Goal: Information Seeking & Learning: Find specific page/section

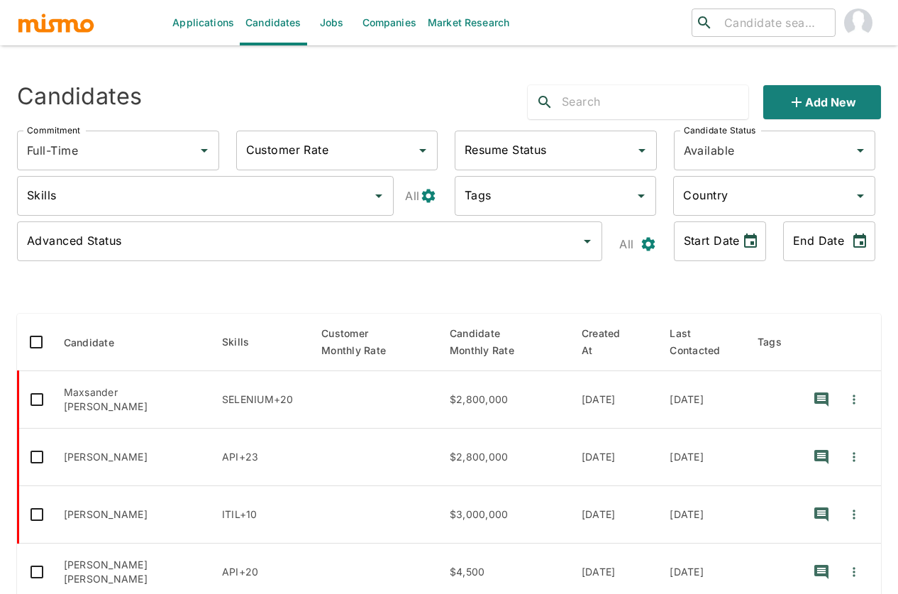
click at [387, 21] on link "Companies" at bounding box center [389, 22] width 65 height 45
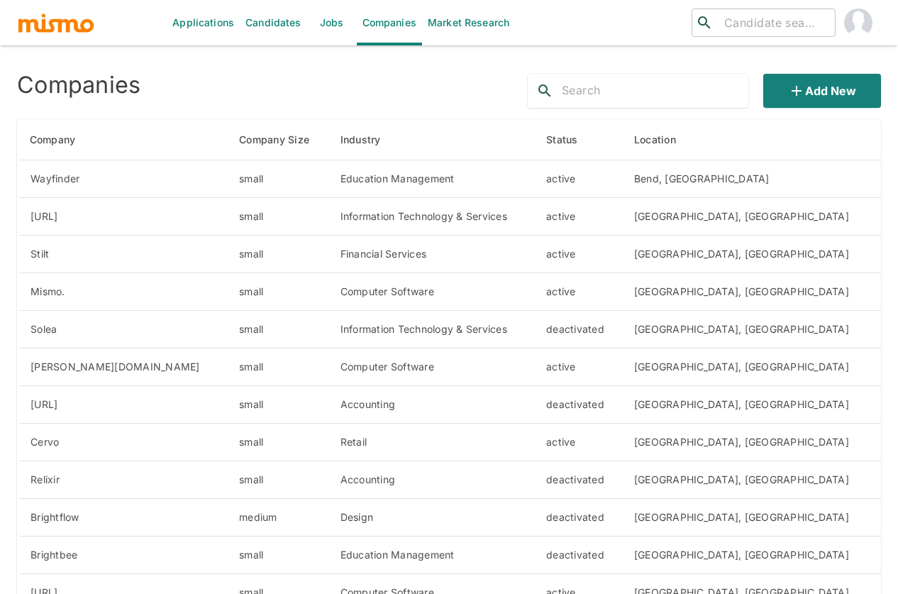
click at [321, 23] on link "Jobs" at bounding box center [332, 22] width 50 height 45
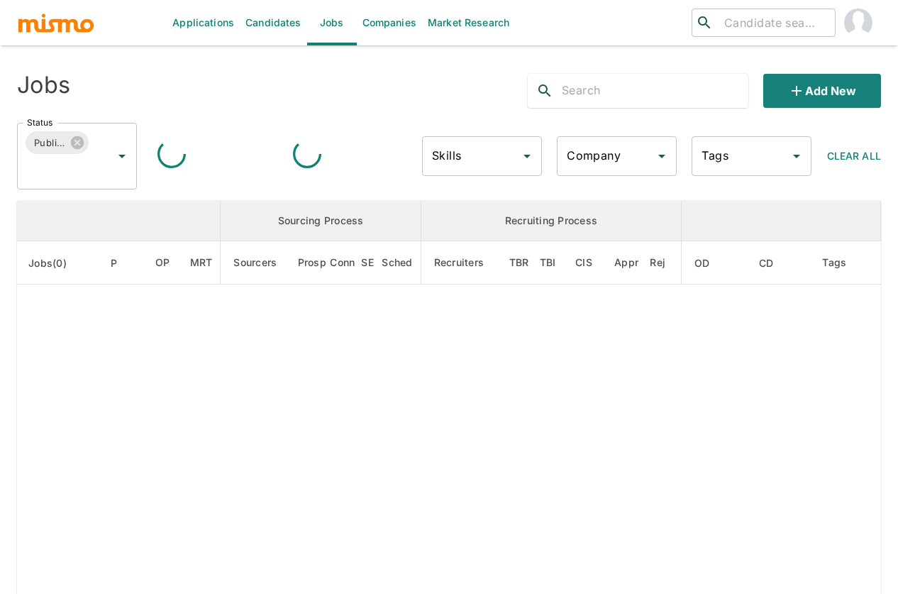
click at [601, 170] on div "Company" at bounding box center [617, 156] width 120 height 40
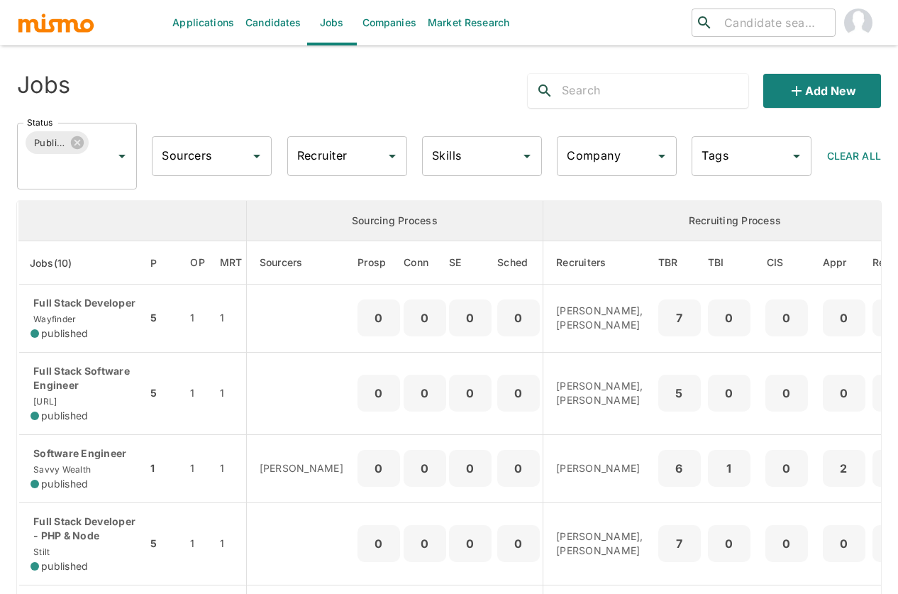
click at [615, 163] on input "Company" at bounding box center [606, 156] width 86 height 27
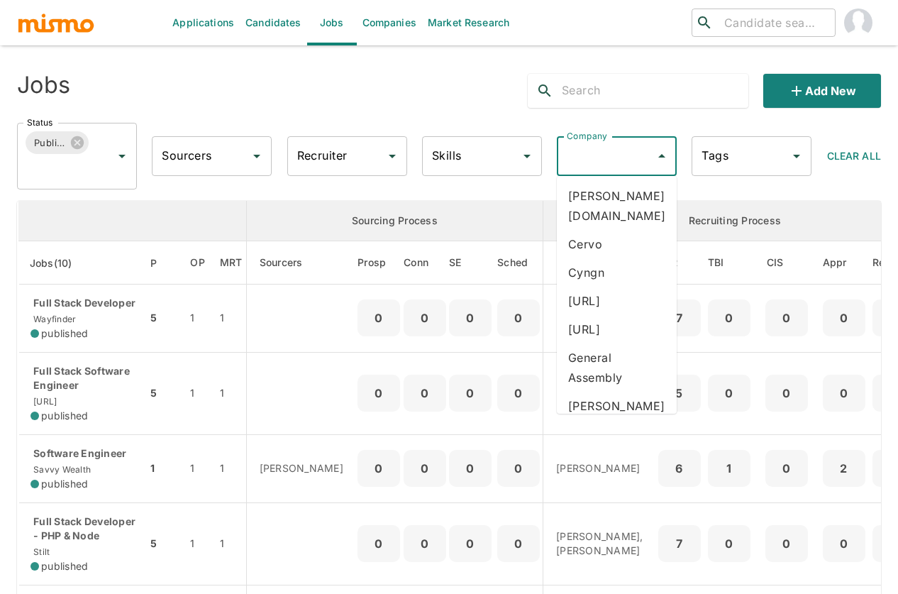
click at [588, 287] on li "[URL]" at bounding box center [617, 301] width 120 height 28
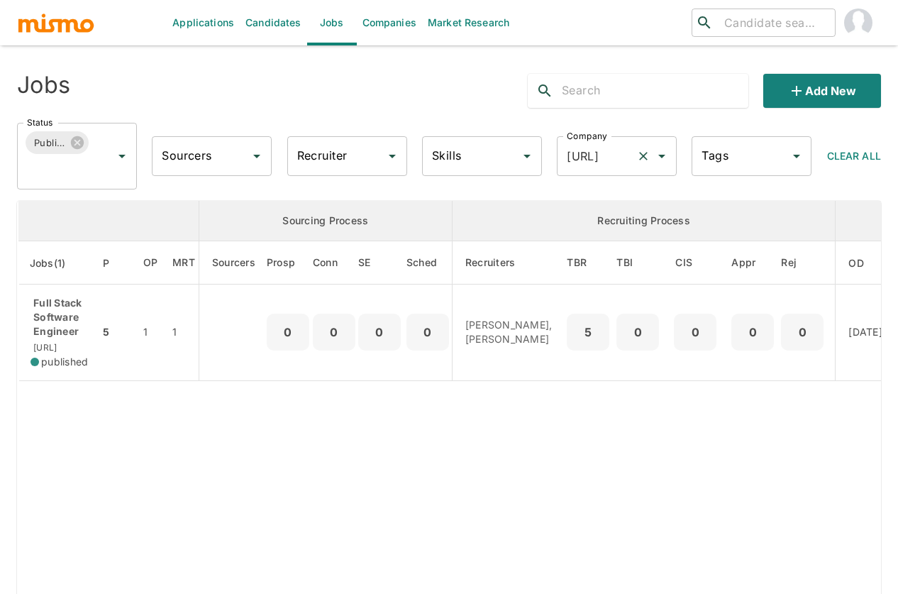
click at [600, 167] on input "[URL]" at bounding box center [596, 156] width 67 height 27
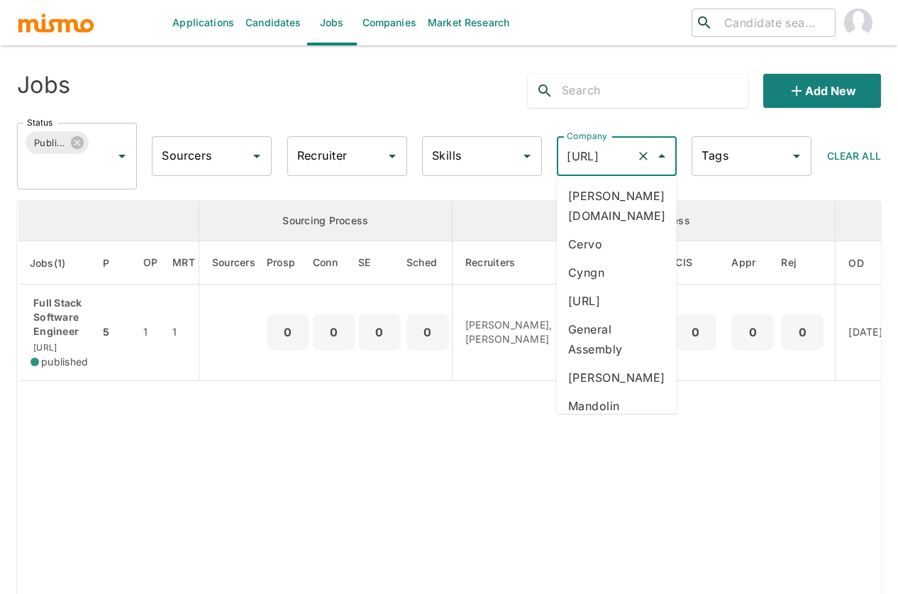
click at [597, 258] on li "Cyngn" at bounding box center [617, 272] width 120 height 28
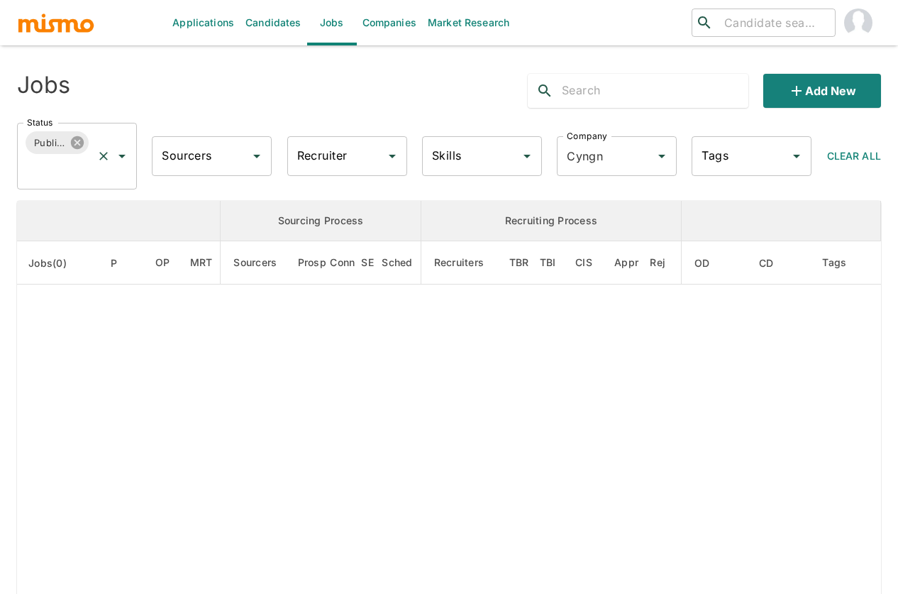
click at [79, 148] on icon at bounding box center [77, 142] width 13 height 13
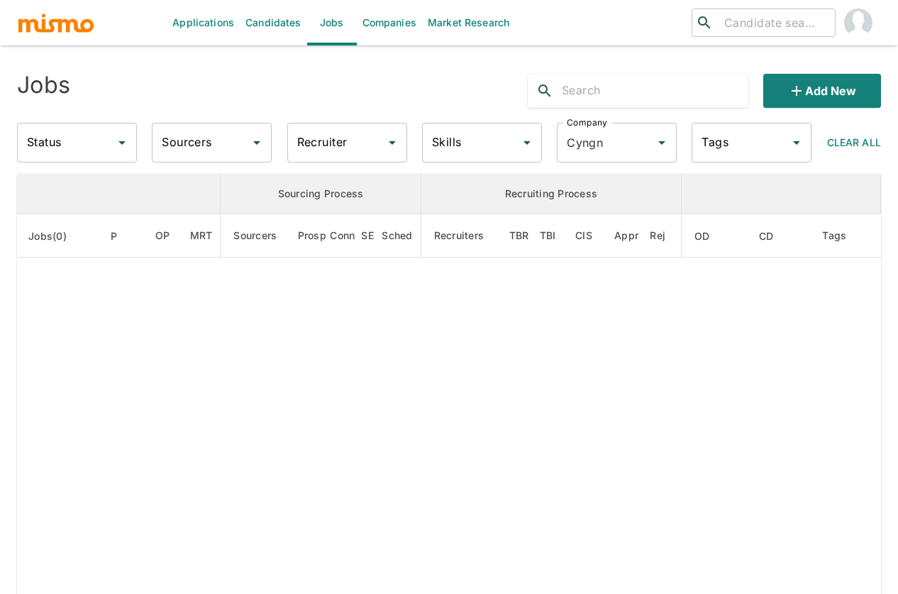
click at [111, 150] on div "Status" at bounding box center [77, 143] width 120 height 40
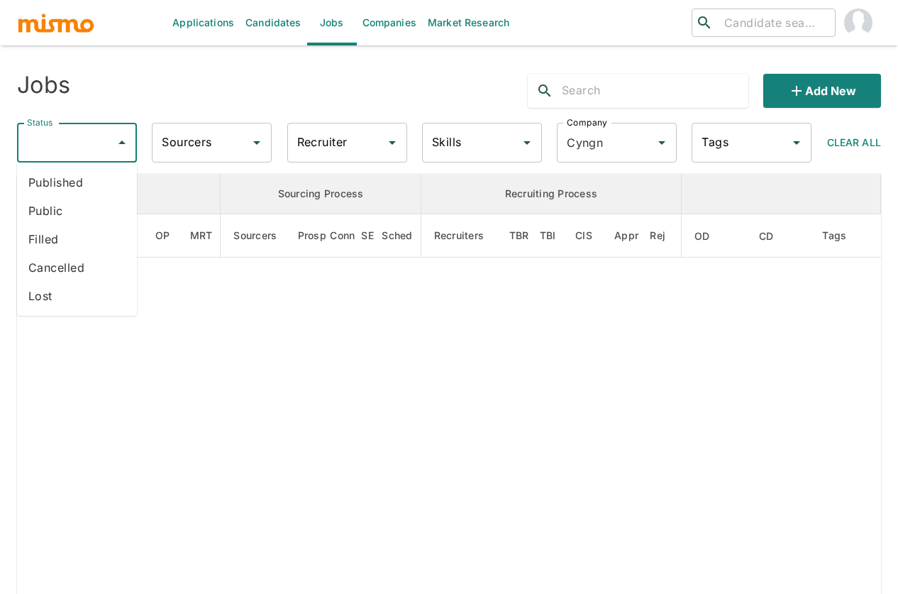
click at [102, 191] on li "Published" at bounding box center [77, 182] width 120 height 28
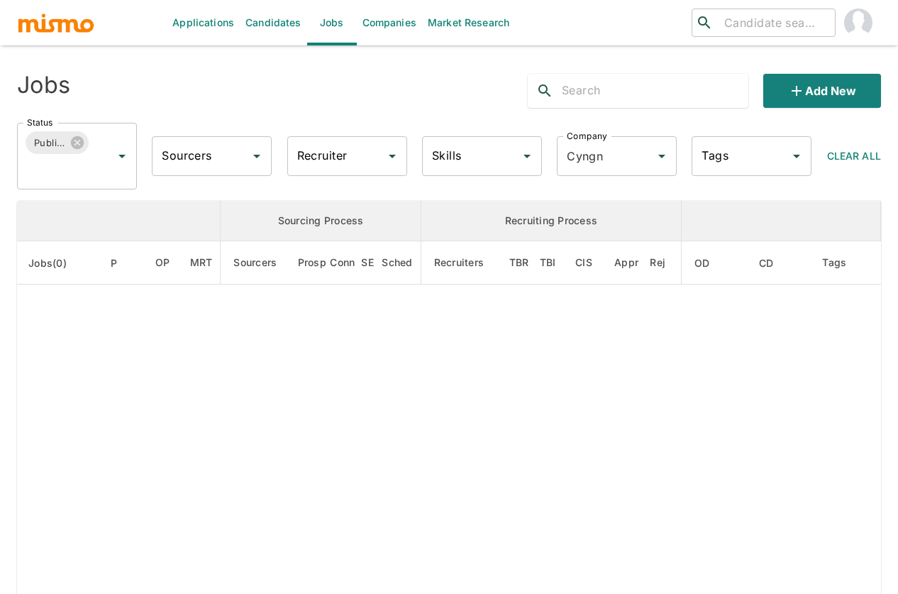
click at [252, 164] on icon "Open" at bounding box center [256, 156] width 17 height 17
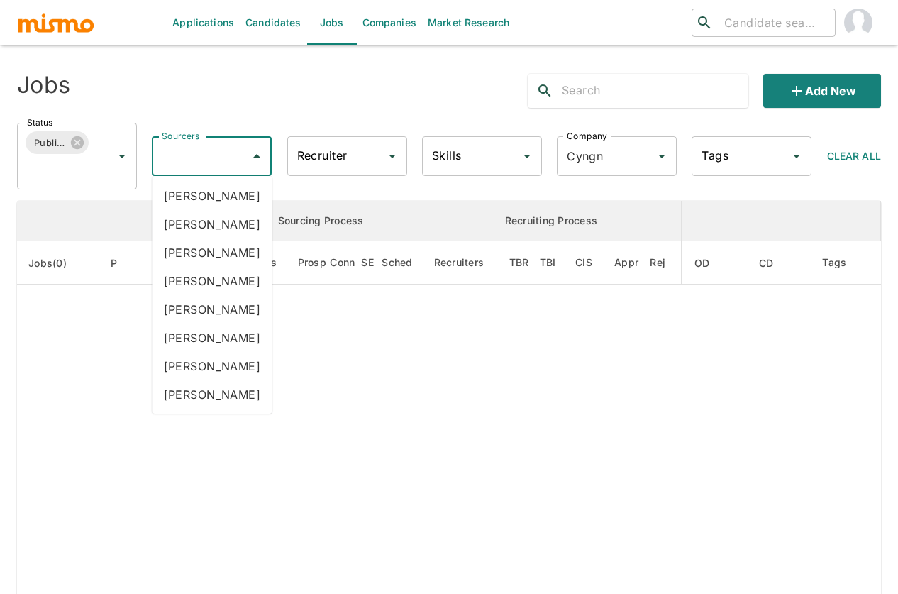
click at [287, 109] on div "Jobs Add new Status Published Status Sourcers Sourcers Recruiter Recruiter Skil…" at bounding box center [449, 125] width 864 height 127
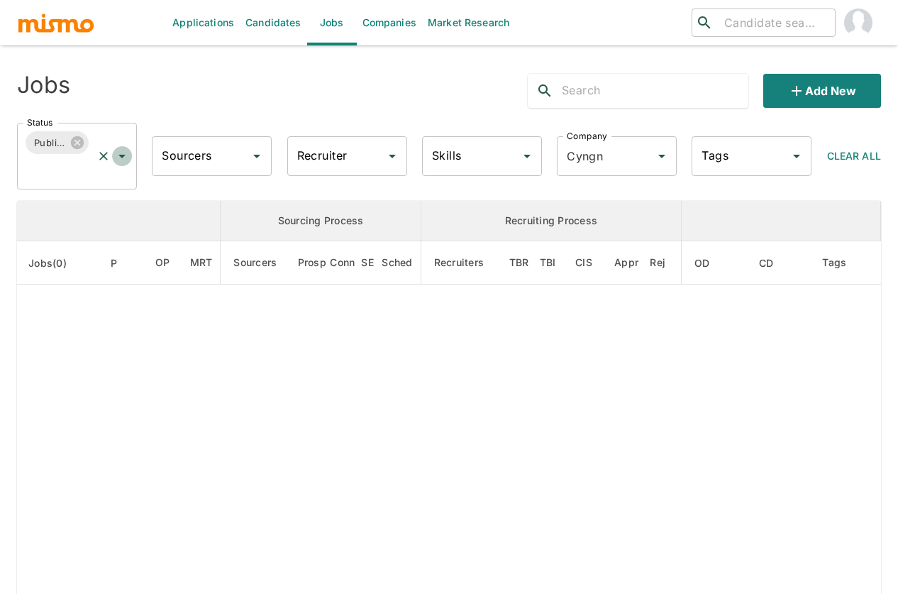
click at [127, 155] on icon "Open" at bounding box center [122, 156] width 17 height 17
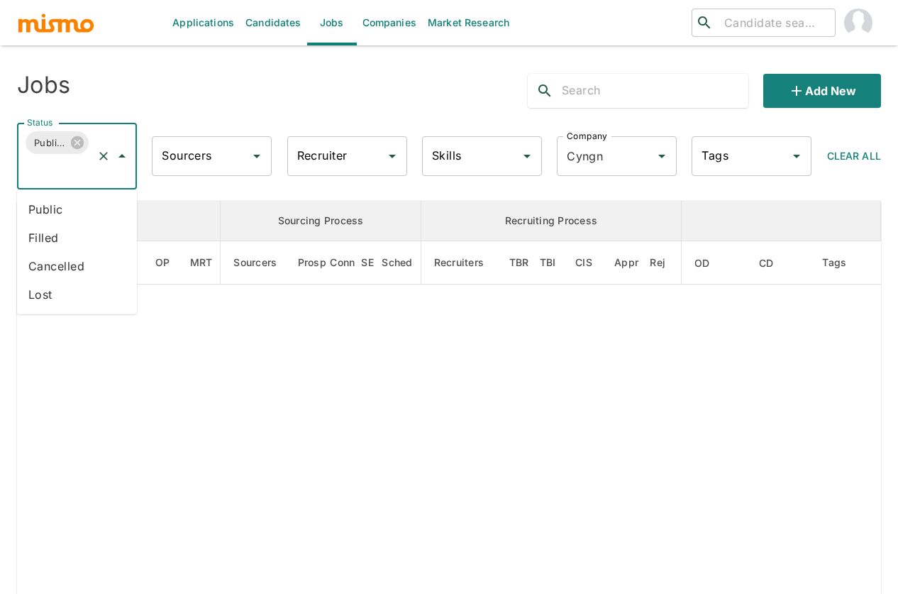
click at [95, 222] on li "Public" at bounding box center [77, 209] width 120 height 28
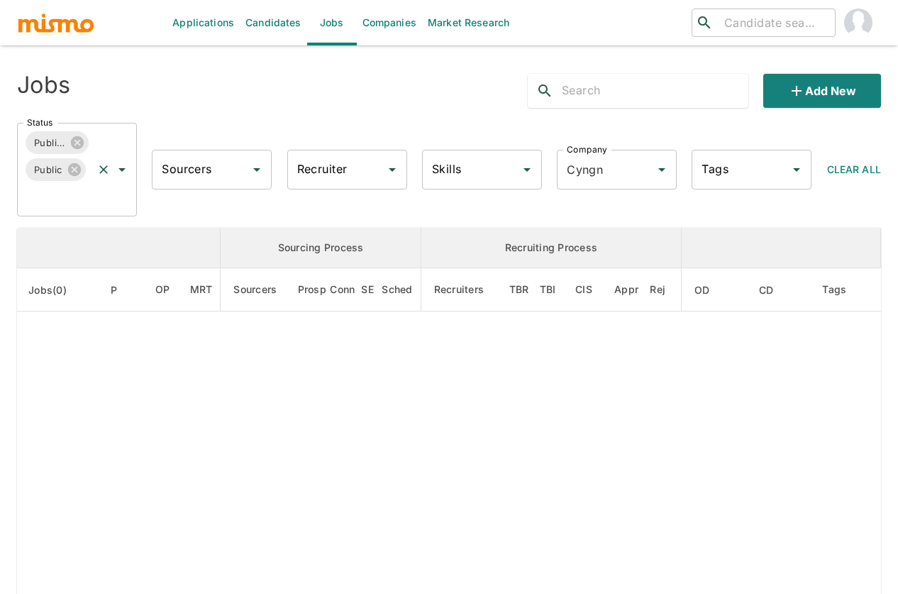
click at [121, 179] on button "Open" at bounding box center [122, 170] width 20 height 20
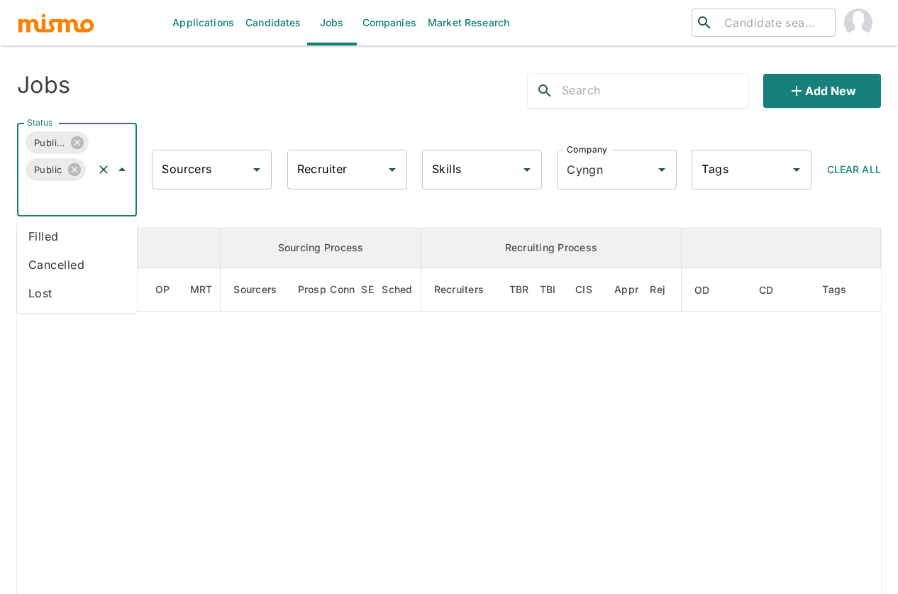
click at [94, 230] on li "Filled" at bounding box center [77, 236] width 120 height 28
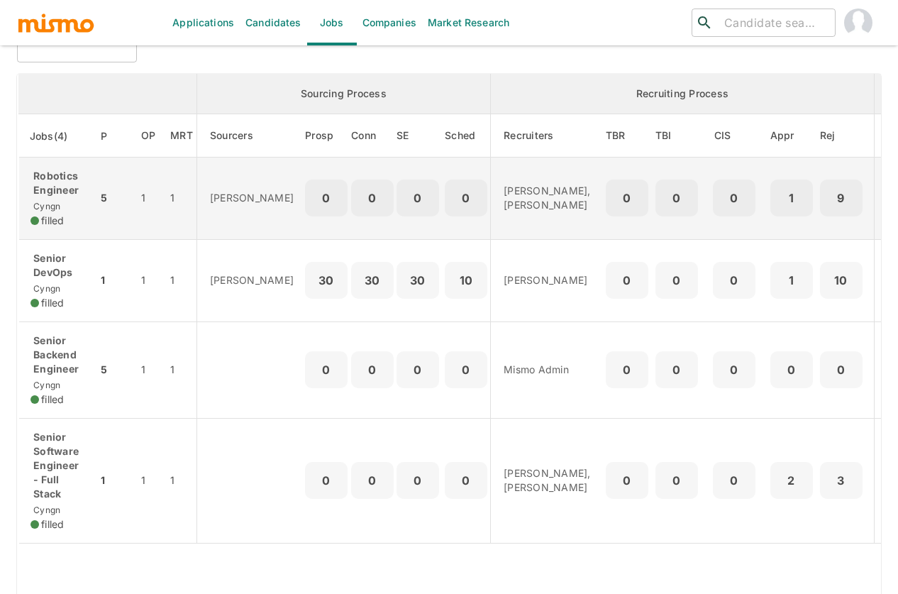
scroll to position [178, 0]
